Goal: Information Seeking & Learning: Learn about a topic

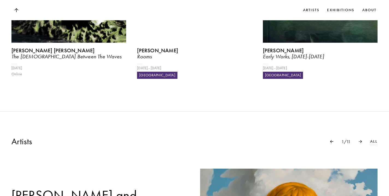
scroll to position [381, 0]
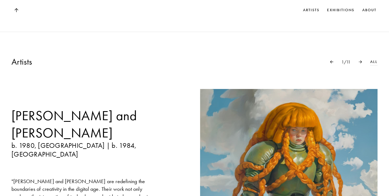
click at [359, 60] on img at bounding box center [360, 61] width 3 height 3
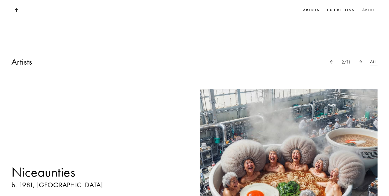
click at [359, 60] on img at bounding box center [360, 61] width 3 height 3
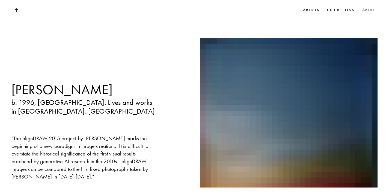
scroll to position [412, 0]
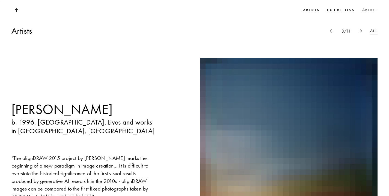
click at [359, 29] on img at bounding box center [360, 30] width 3 height 3
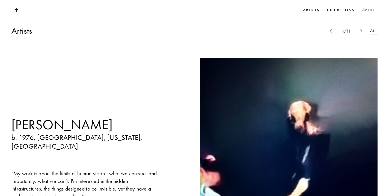
click at [333, 28] on div "4 / 11 All" at bounding box center [350, 31] width 56 height 7
click at [359, 29] on img at bounding box center [360, 30] width 3 height 3
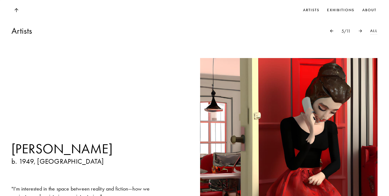
click at [359, 29] on img at bounding box center [360, 30] width 3 height 3
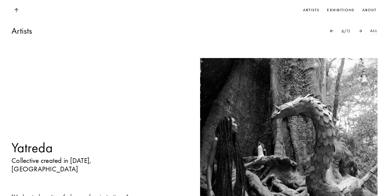
click at [359, 29] on img at bounding box center [360, 30] width 3 height 3
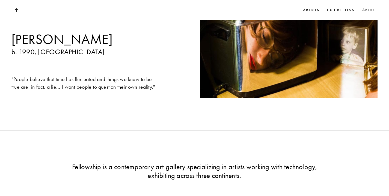
scroll to position [502, 0]
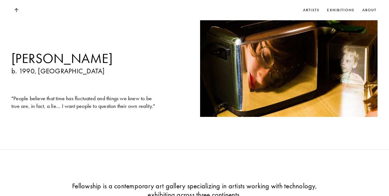
click at [59, 91] on div "[PERSON_NAME] b. 1990, [GEOGRAPHIC_DATA] " People believe that time has fluctua…" at bounding box center [84, 57] width 146 height 178
click at [54, 93] on div "[PERSON_NAME] b. 1990, [GEOGRAPHIC_DATA] " People believe that time has fluctua…" at bounding box center [84, 57] width 146 height 178
click at [49, 123] on link "View Artist" at bounding box center [84, 126] width 146 height 6
